Goal: Task Accomplishment & Management: Complete application form

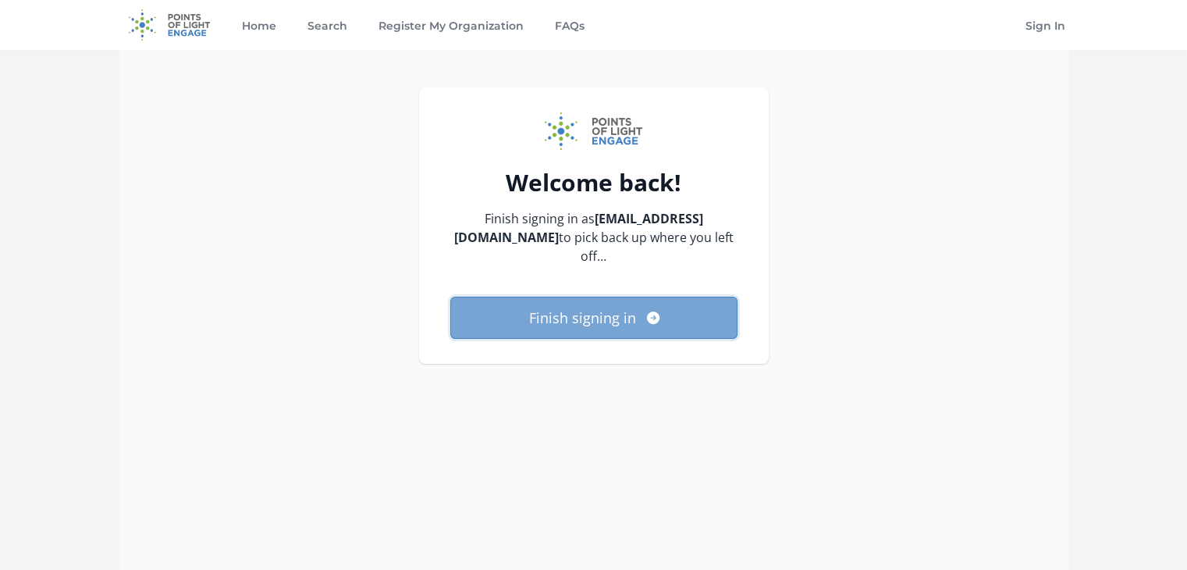
click at [627, 316] on button "Finish signing in" at bounding box center [593, 318] width 287 height 42
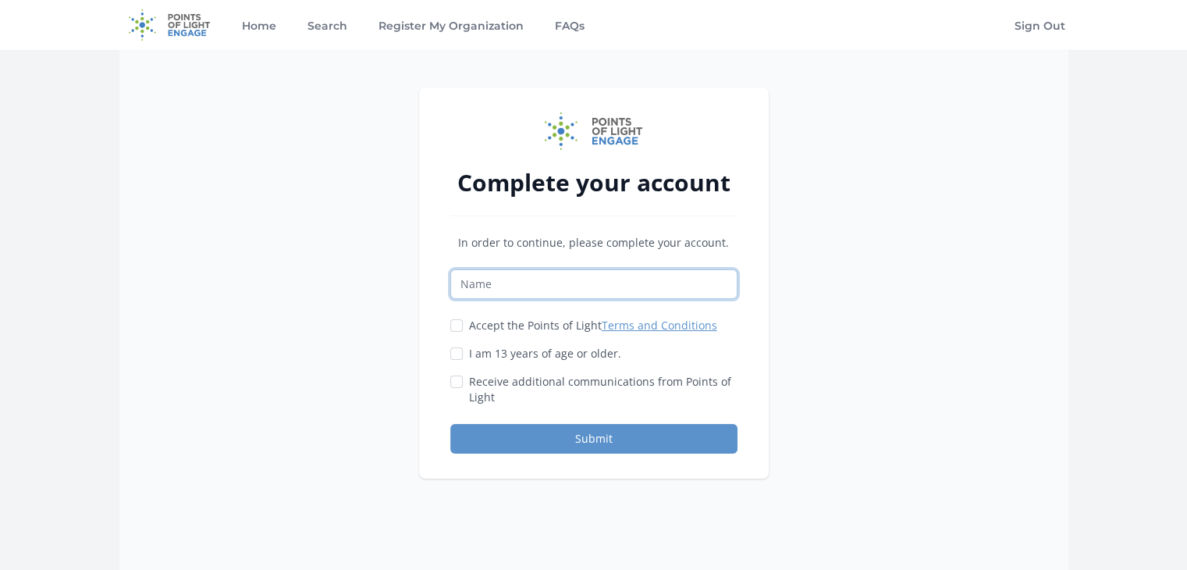
click at [577, 289] on input "Name" at bounding box center [593, 284] width 287 height 30
type input "Madeleine Truax"
click at [456, 328] on input "Accept the Points of Light Terms and Conditions" at bounding box center [456, 325] width 12 height 12
checkbox input "true"
click at [457, 350] on input "I am 13 years of age or older." at bounding box center [456, 353] width 12 height 12
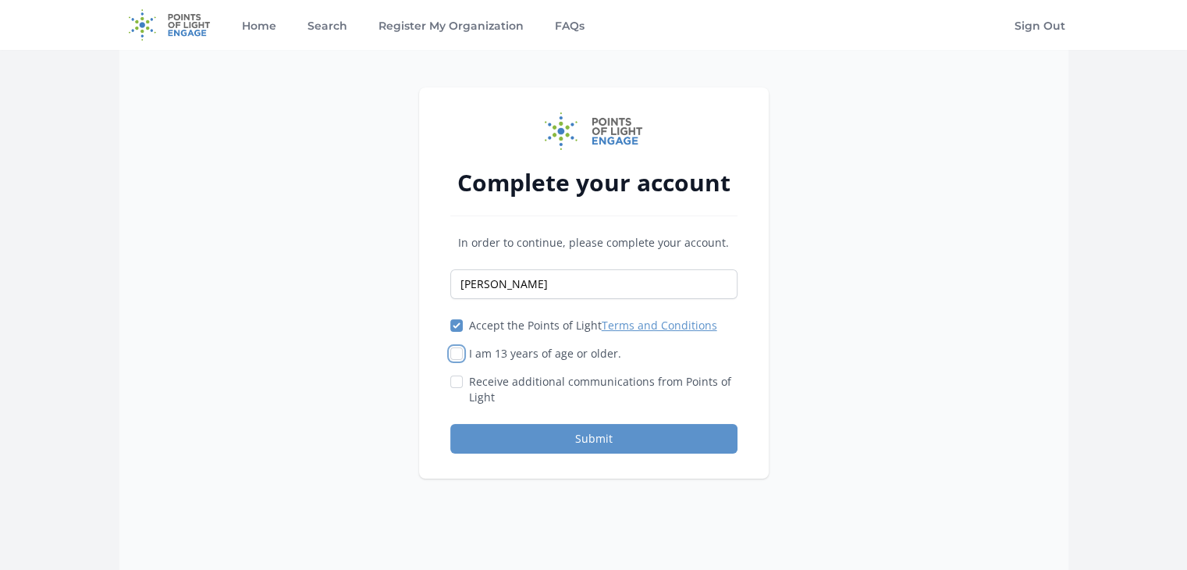
checkbox input "true"
click at [458, 375] on input "Receive additional communications from Points of Light" at bounding box center [456, 381] width 12 height 12
checkbox input "true"
click at [612, 442] on button "Submit" at bounding box center [593, 439] width 287 height 30
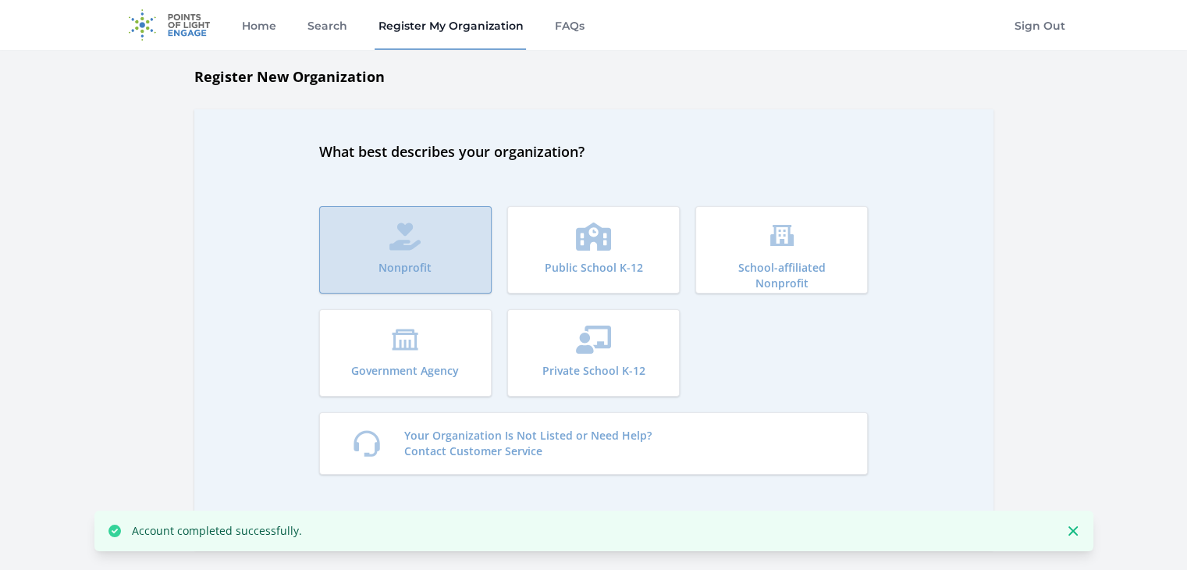
click at [409, 232] on icon "submit" at bounding box center [404, 236] width 31 height 28
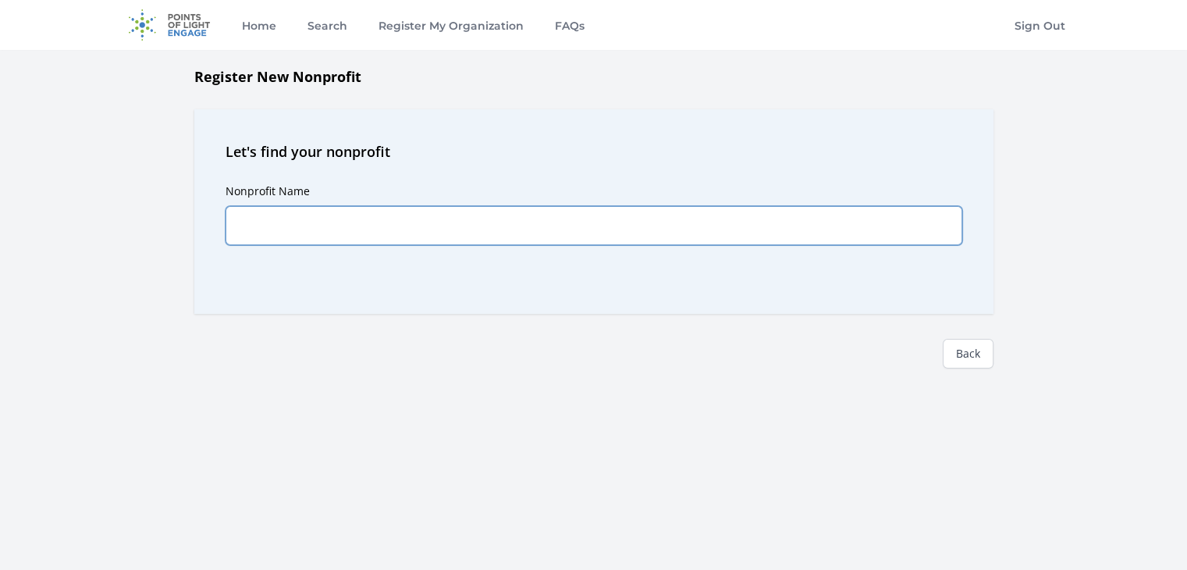
click at [385, 232] on input "Nonprofit Name" at bounding box center [594, 225] width 737 height 39
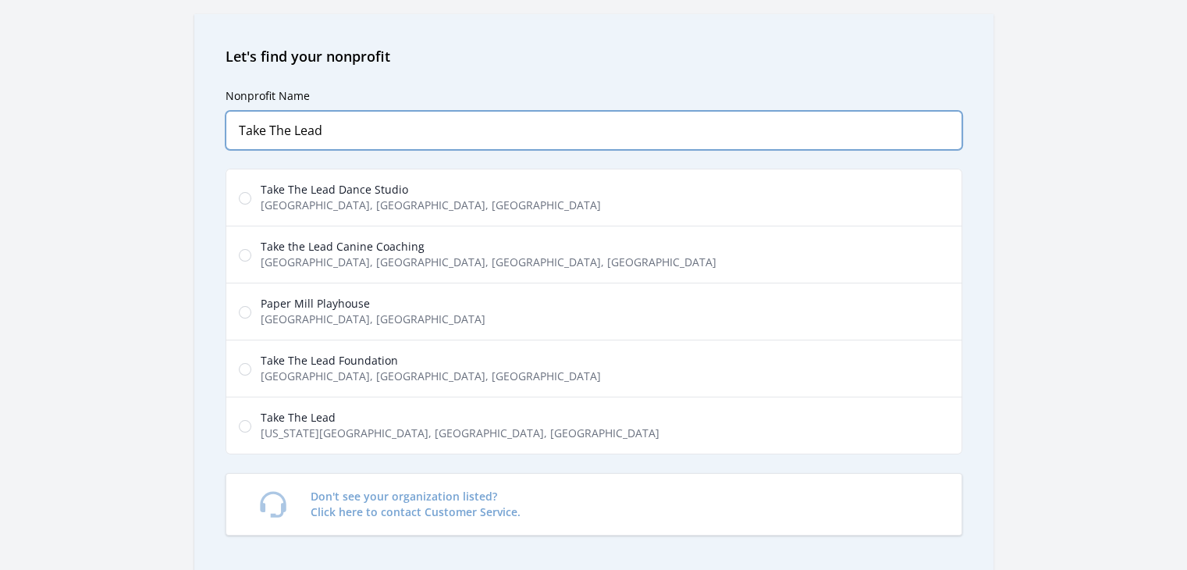
scroll to position [108, 0]
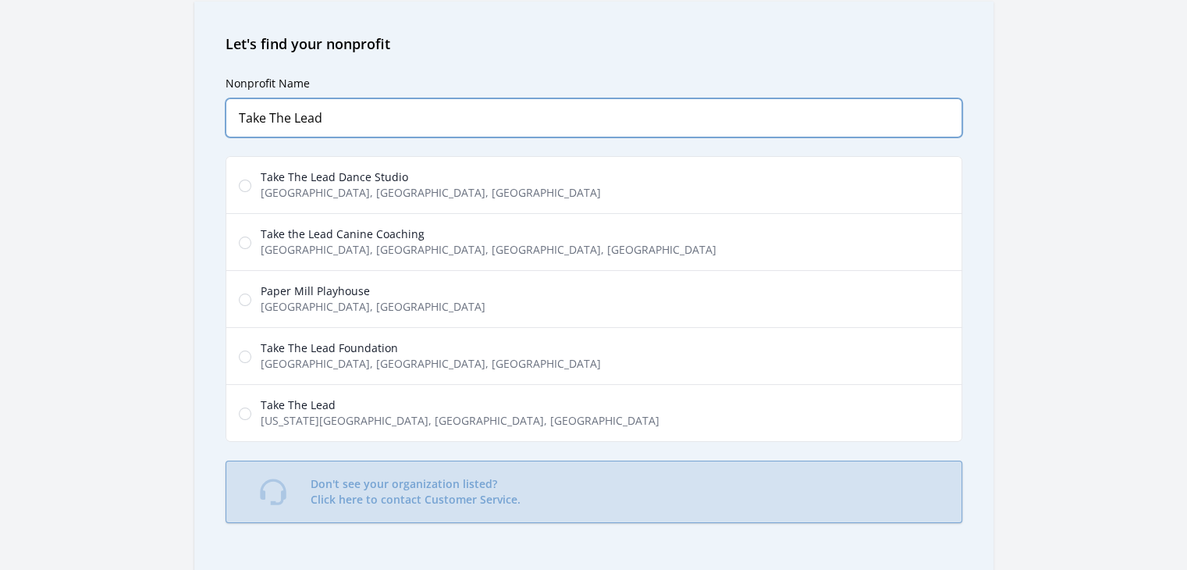
type input "Take The Lead"
click at [459, 494] on p "Don't see your organization listed? Click here to contact Customer Service." at bounding box center [416, 491] width 210 height 31
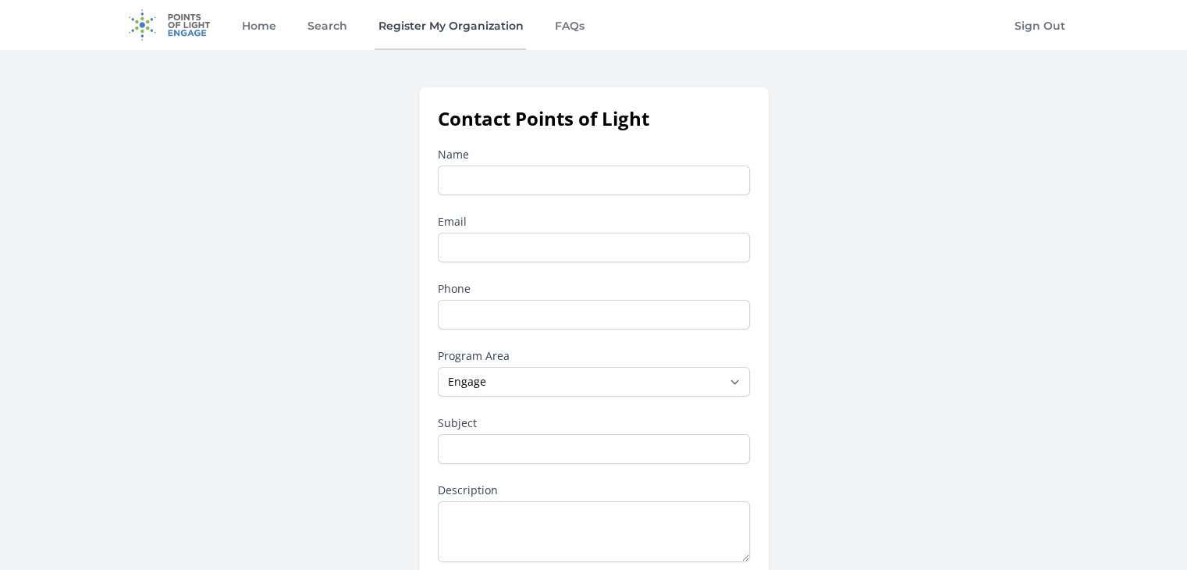
click at [437, 23] on link "Register My Organization" at bounding box center [450, 25] width 151 height 50
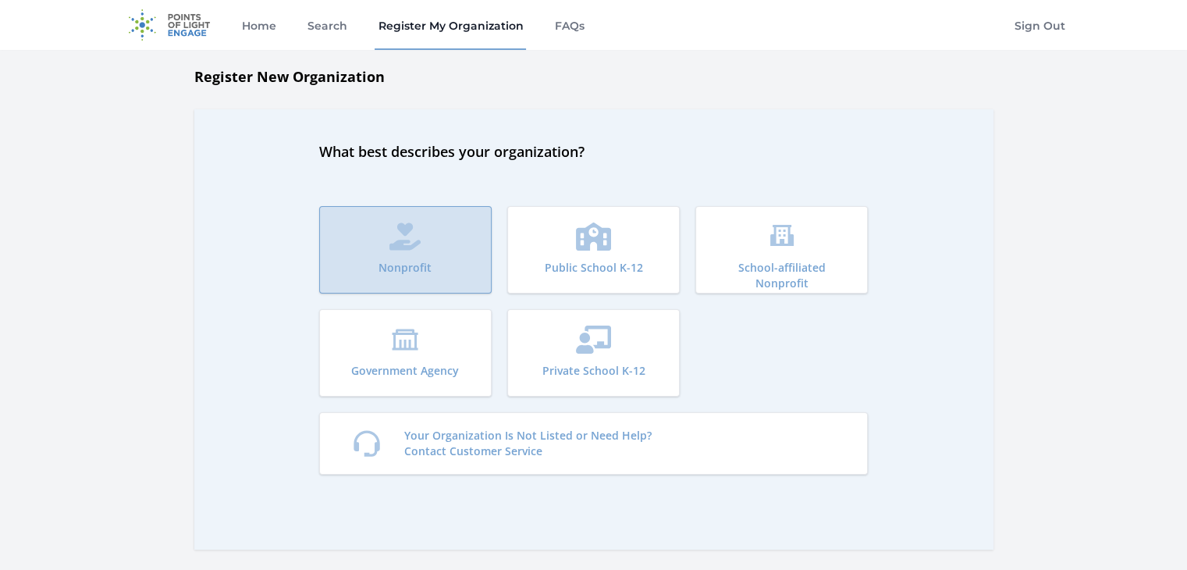
click at [414, 248] on icon "submit" at bounding box center [405, 236] width 32 height 28
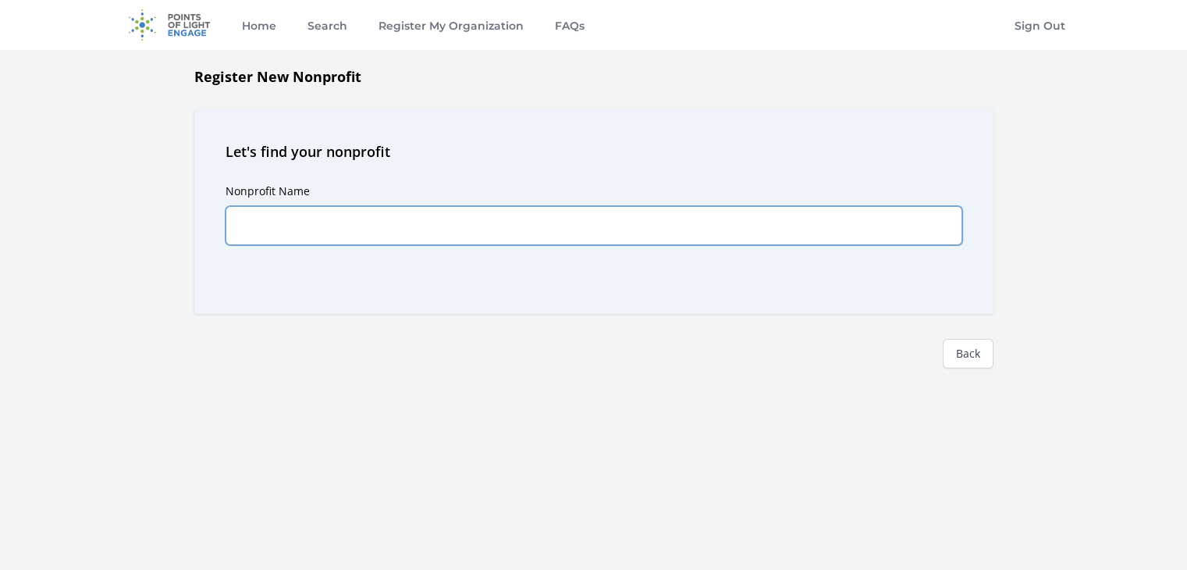
click at [375, 226] on input "Nonprofit Name" at bounding box center [594, 225] width 737 height 39
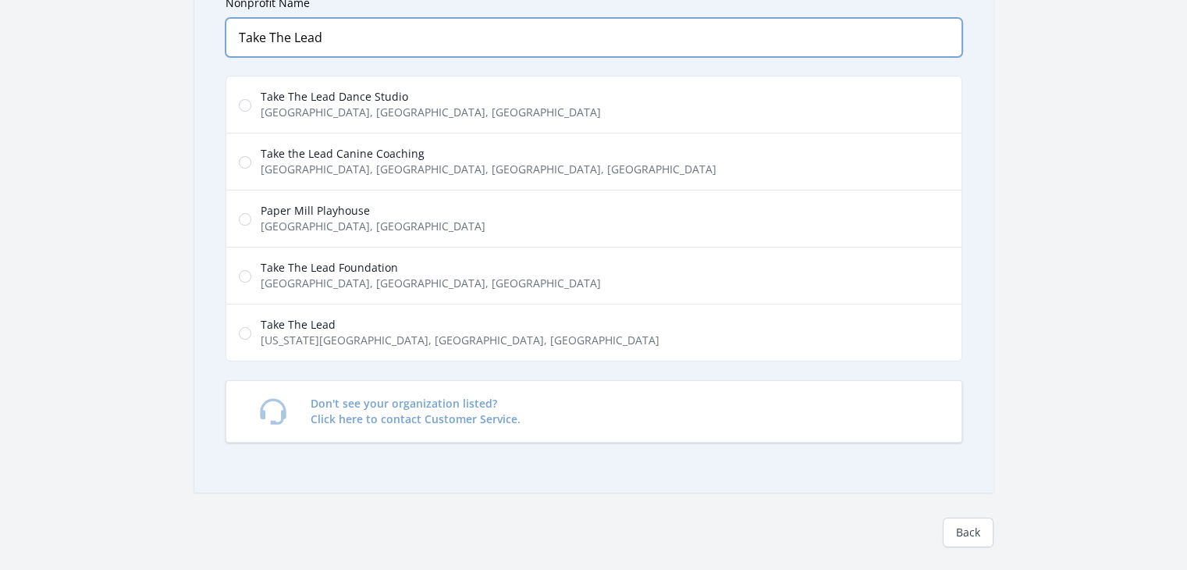
scroll to position [245, 0]
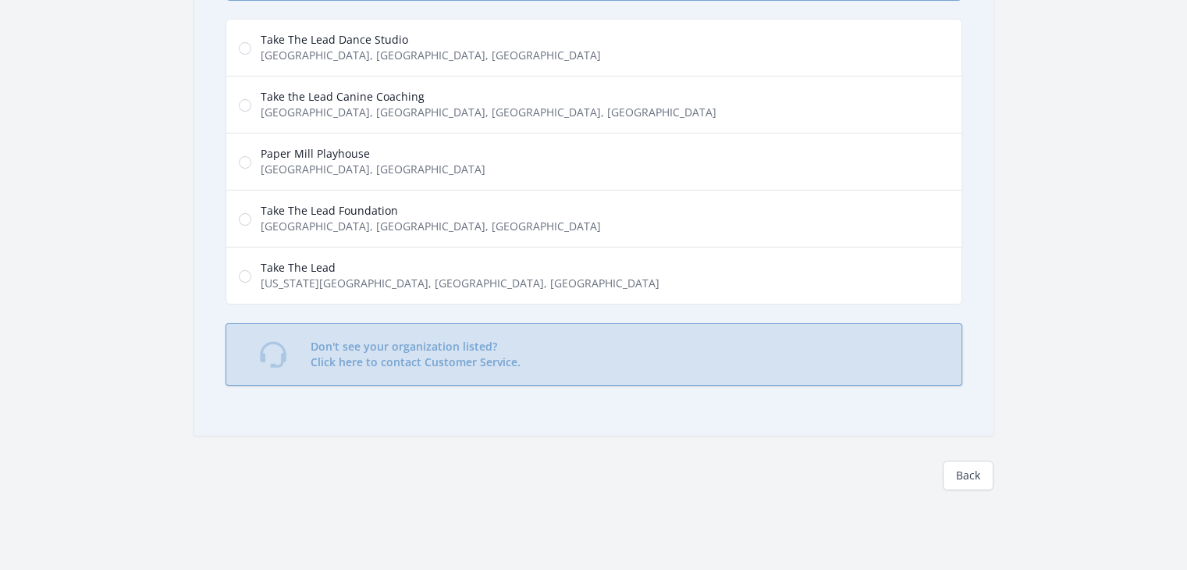
type input "Take The Lead"
click at [478, 360] on p "Don't see your organization listed? Click here to contact Customer Service." at bounding box center [416, 354] width 210 height 31
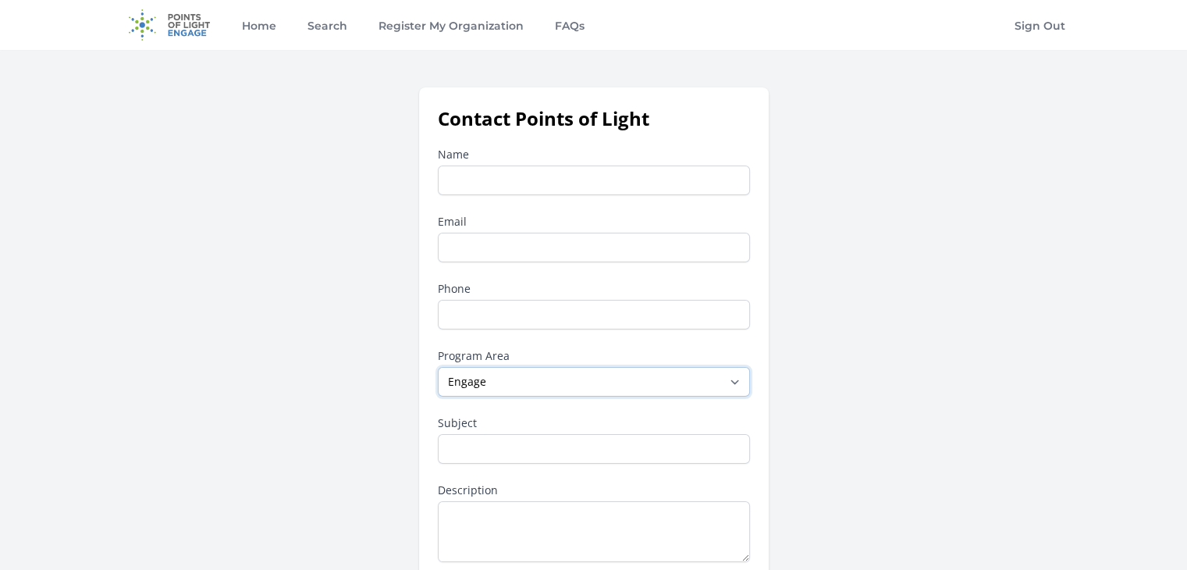
click at [733, 381] on select "--None-- Daily Point of Light Award Disney Family Volunteer Rewards Global Netw…" at bounding box center [594, 382] width 312 height 30
